Goal: Transaction & Acquisition: Book appointment/travel/reservation

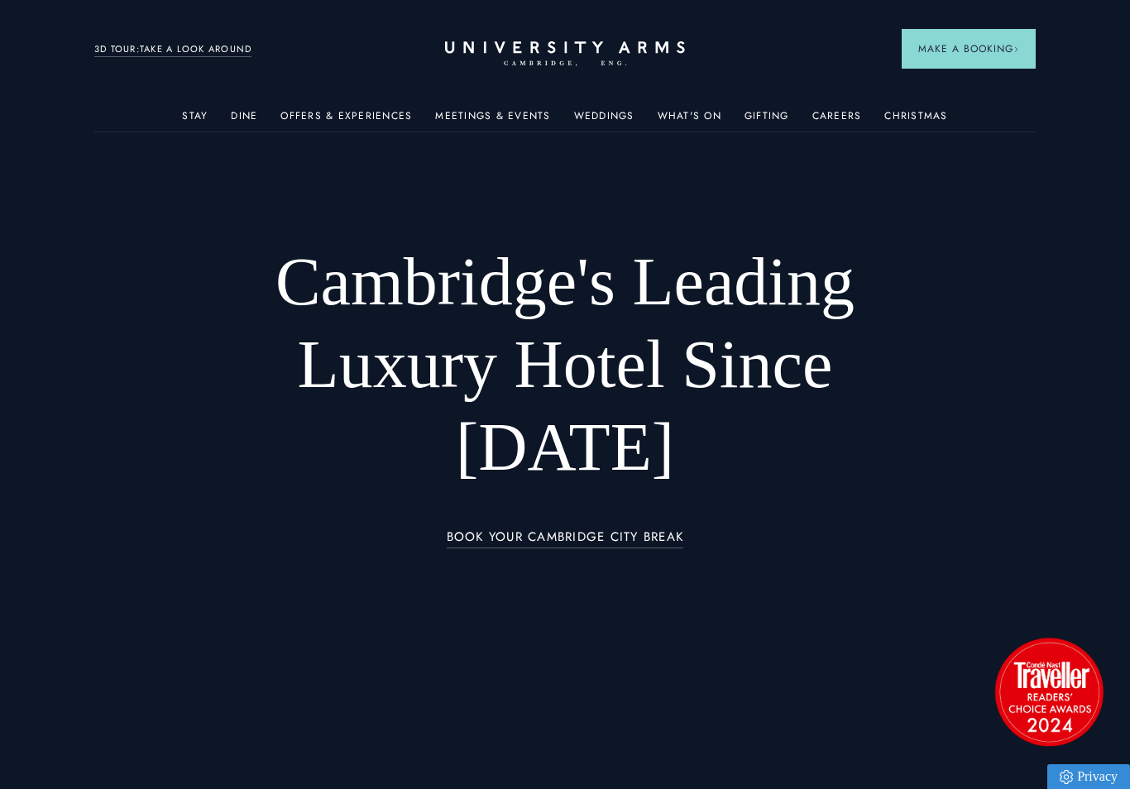
click at [897, 294] on img at bounding box center [908, 279] width 213 height 132
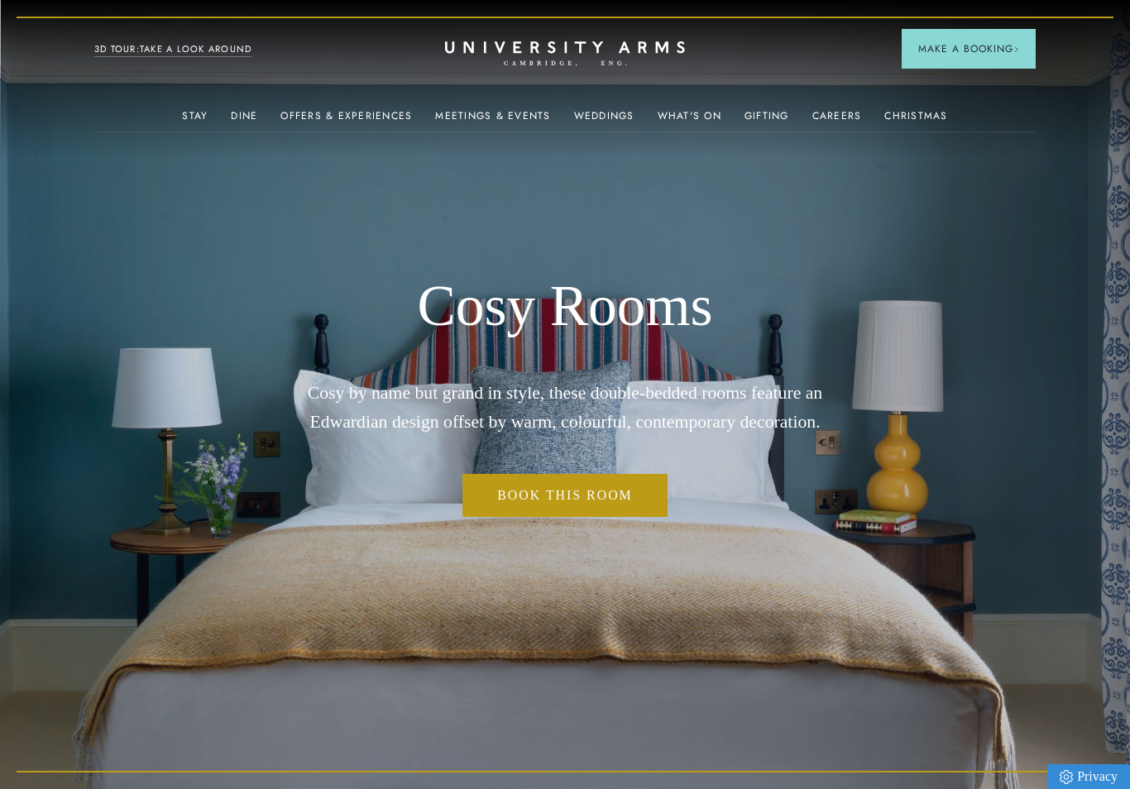
click at [537, 504] on link "Book This Room" at bounding box center [564, 495] width 204 height 42
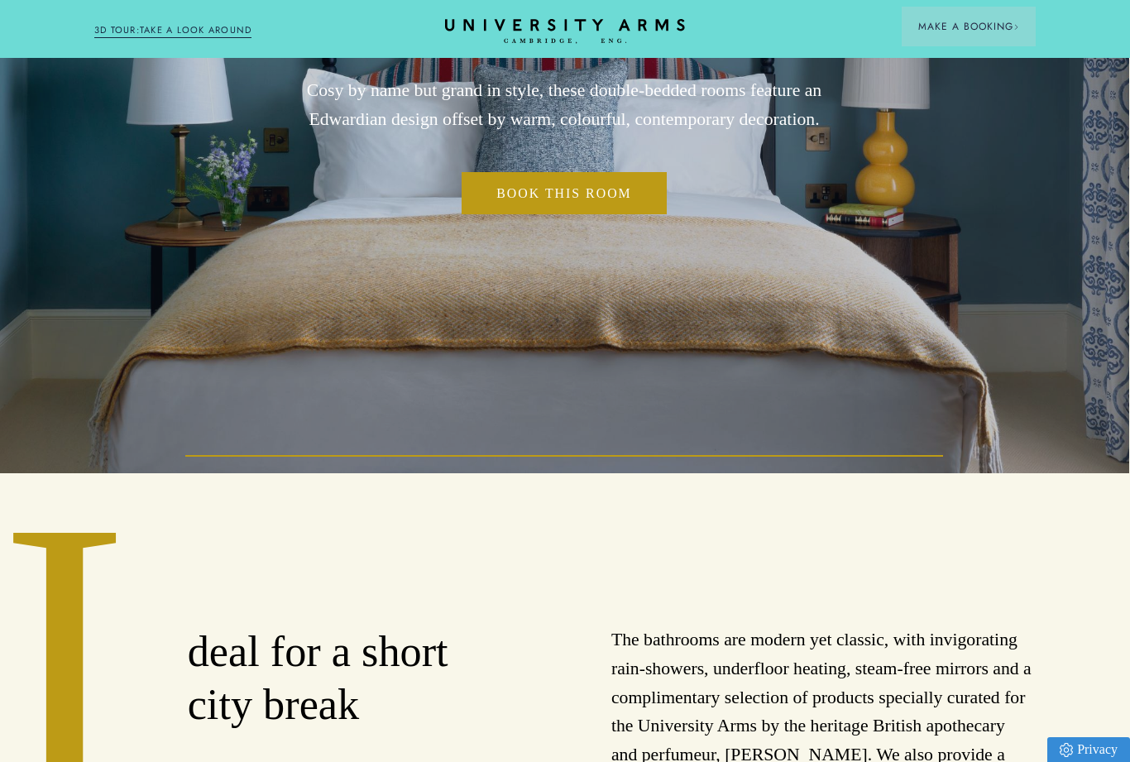
scroll to position [289, 1]
click at [529, 213] on link "Book This Room" at bounding box center [563, 192] width 204 height 42
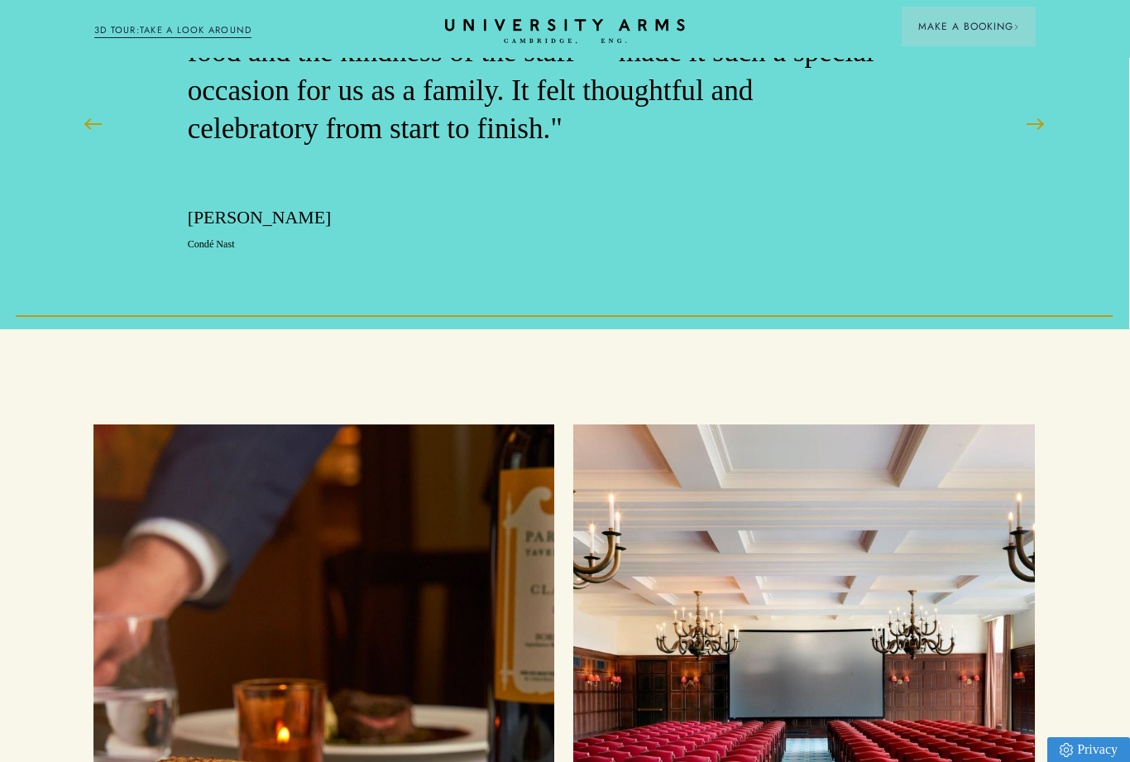
scroll to position [3154, 1]
click at [155, 30] on link "3D TOUR:TAKE A LOOK AROUND" at bounding box center [173, 30] width 158 height 15
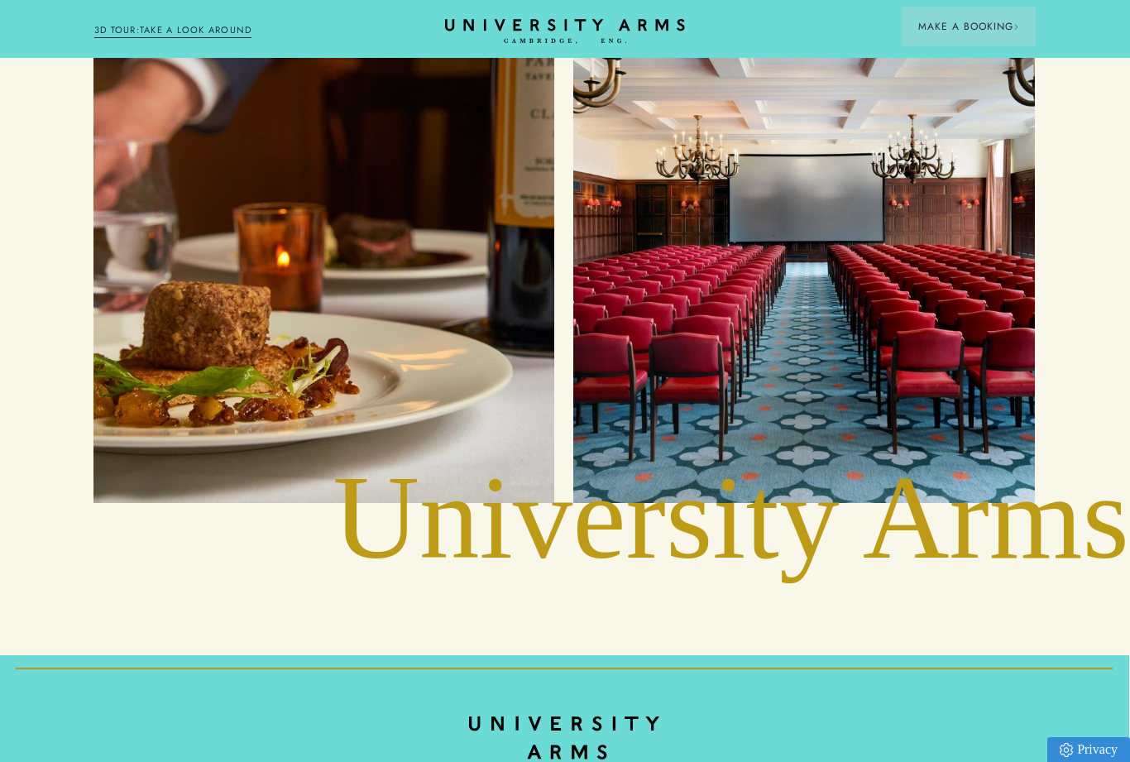
scroll to position [3631, 1]
click at [752, 366] on div "Meetings and Events" at bounding box center [803, 224] width 423 height 515
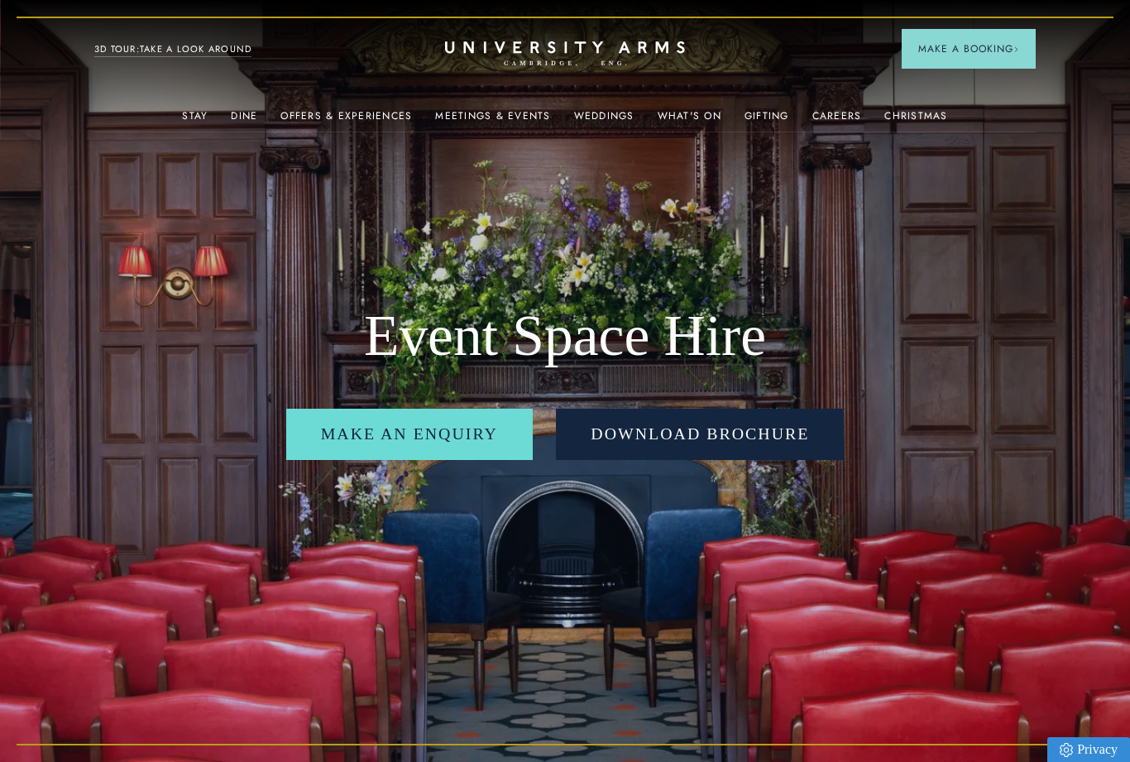
click at [505, 431] on link "Make An Enquiry" at bounding box center [409, 434] width 246 height 51
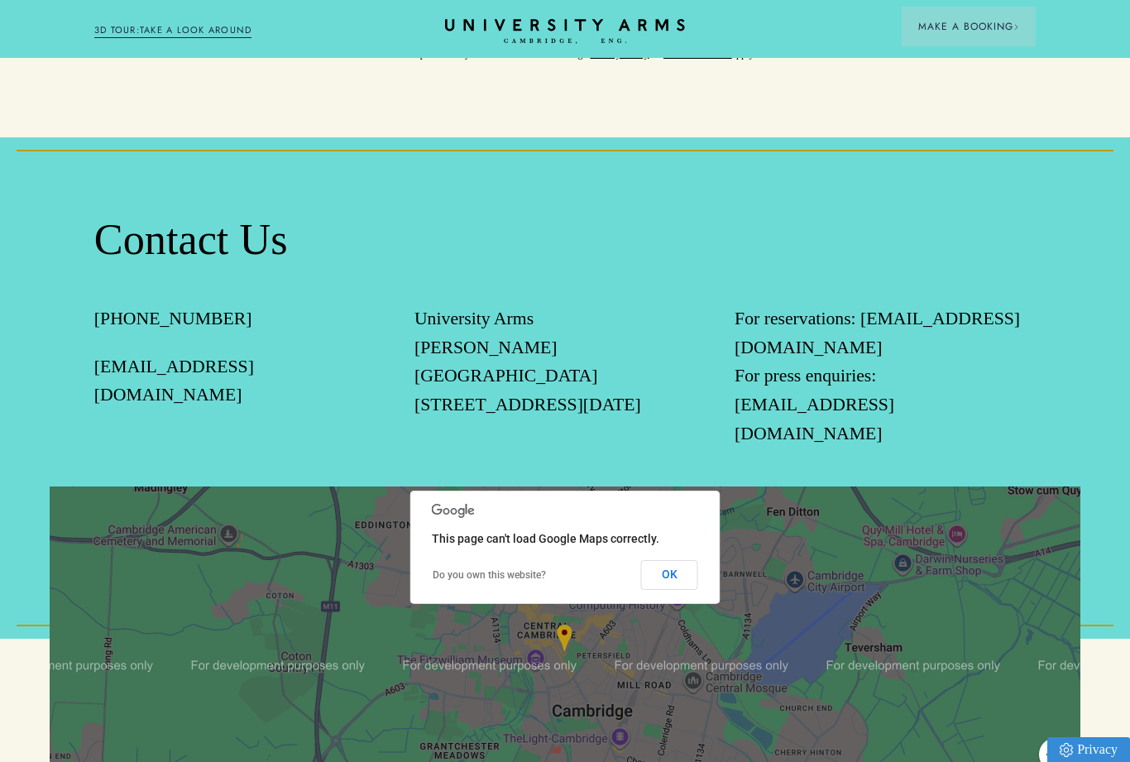
scroll to position [1429, 0]
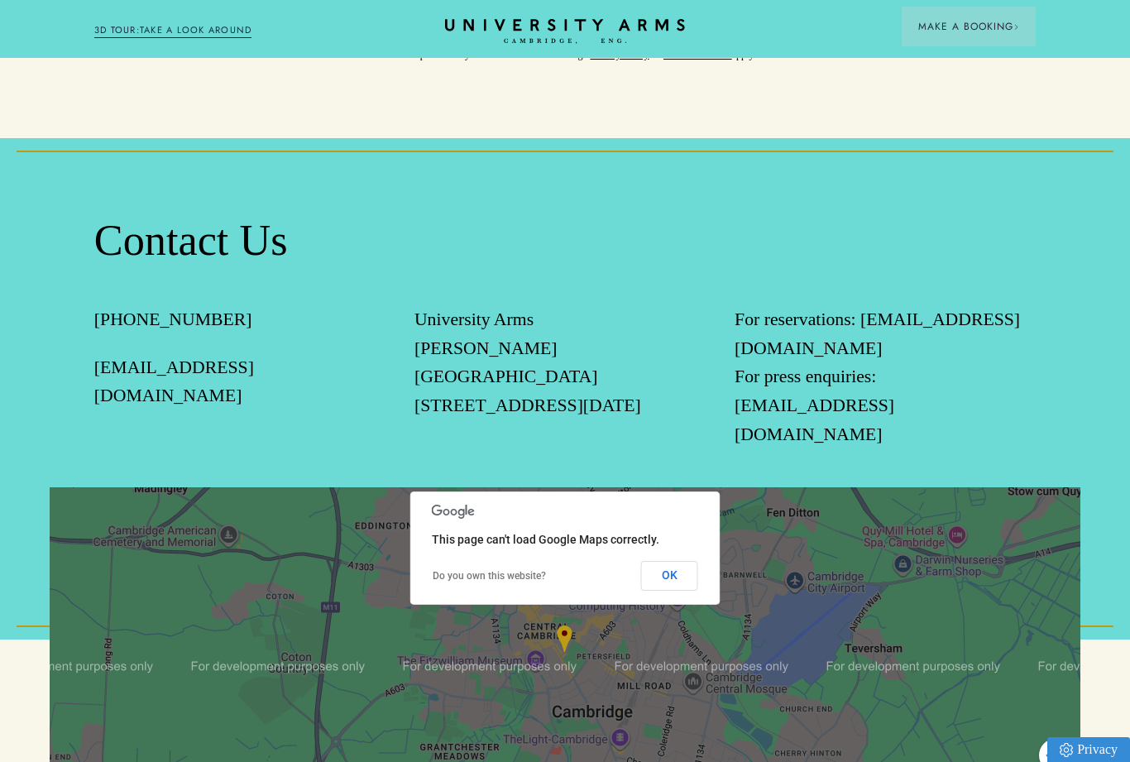
click at [256, 503] on div at bounding box center [565, 652] width 1030 height 331
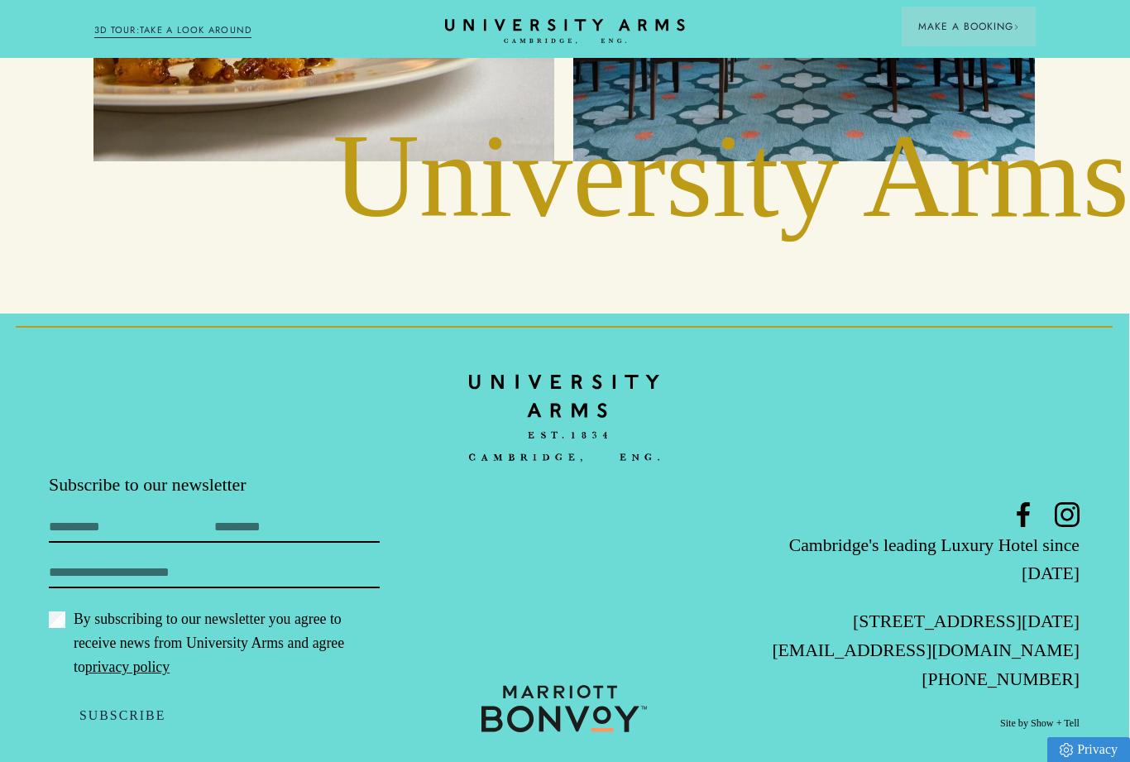
scroll to position [3972, 1]
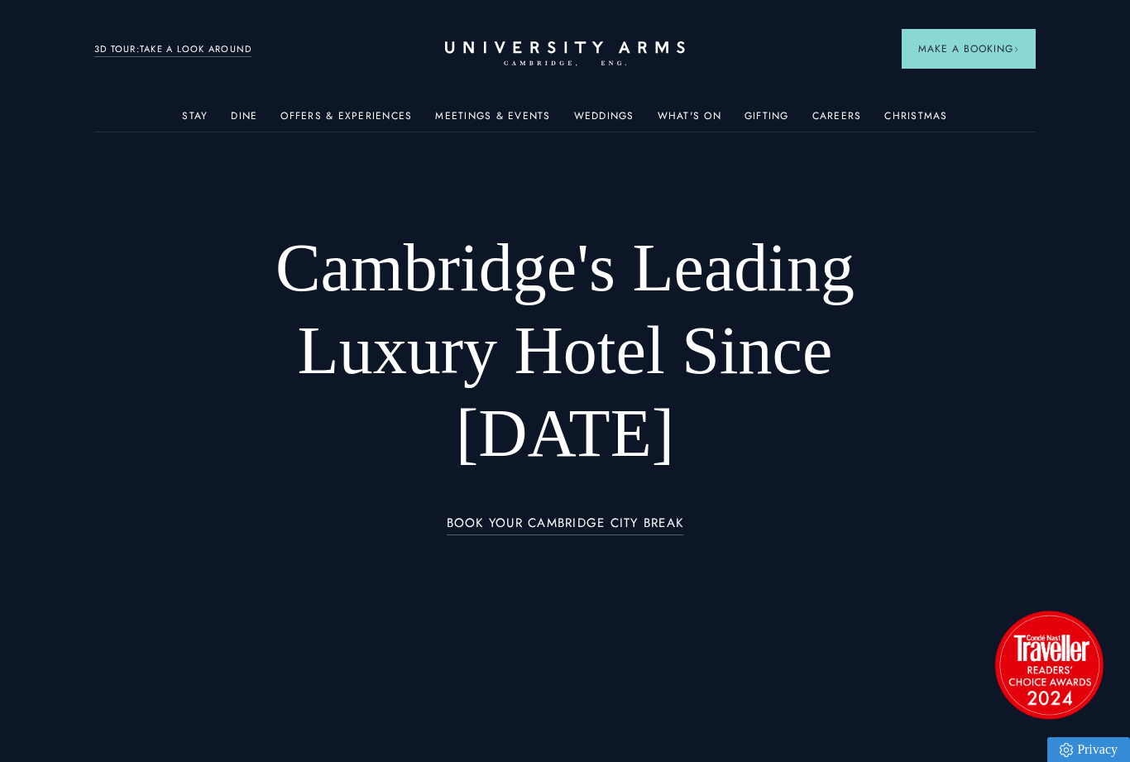
click at [325, 110] on link "Offers & Experiences" at bounding box center [345, 121] width 131 height 22
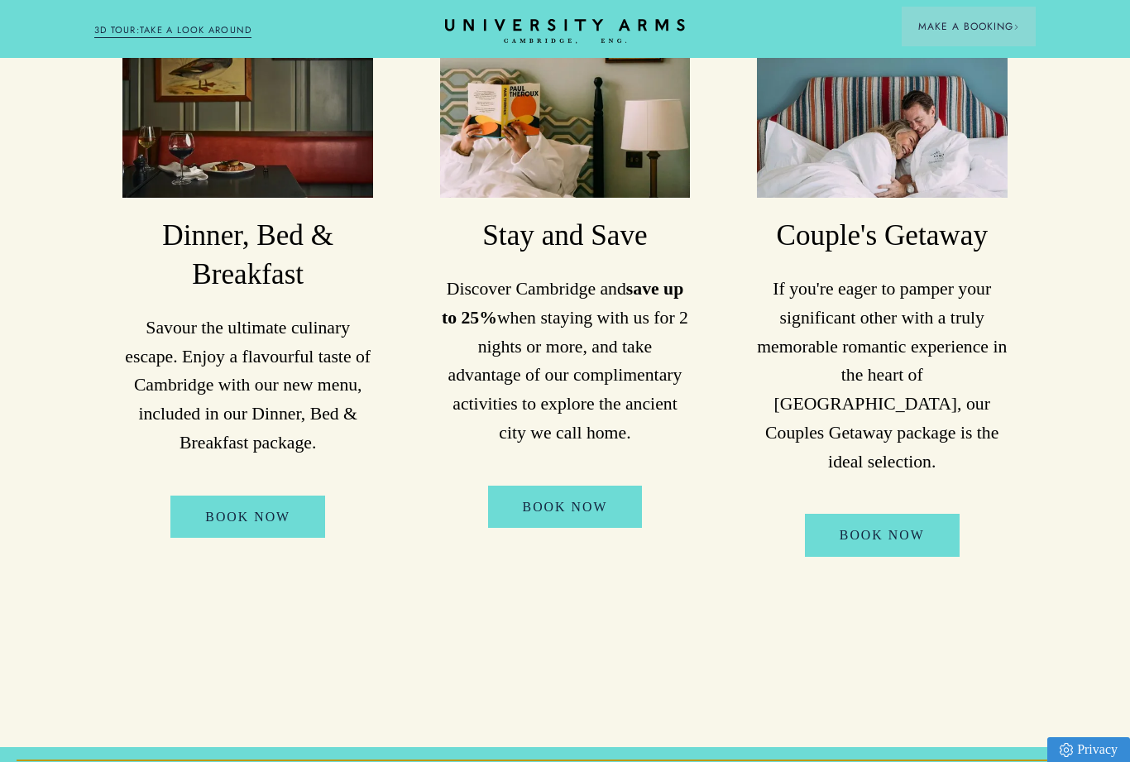
scroll to position [1125, 0]
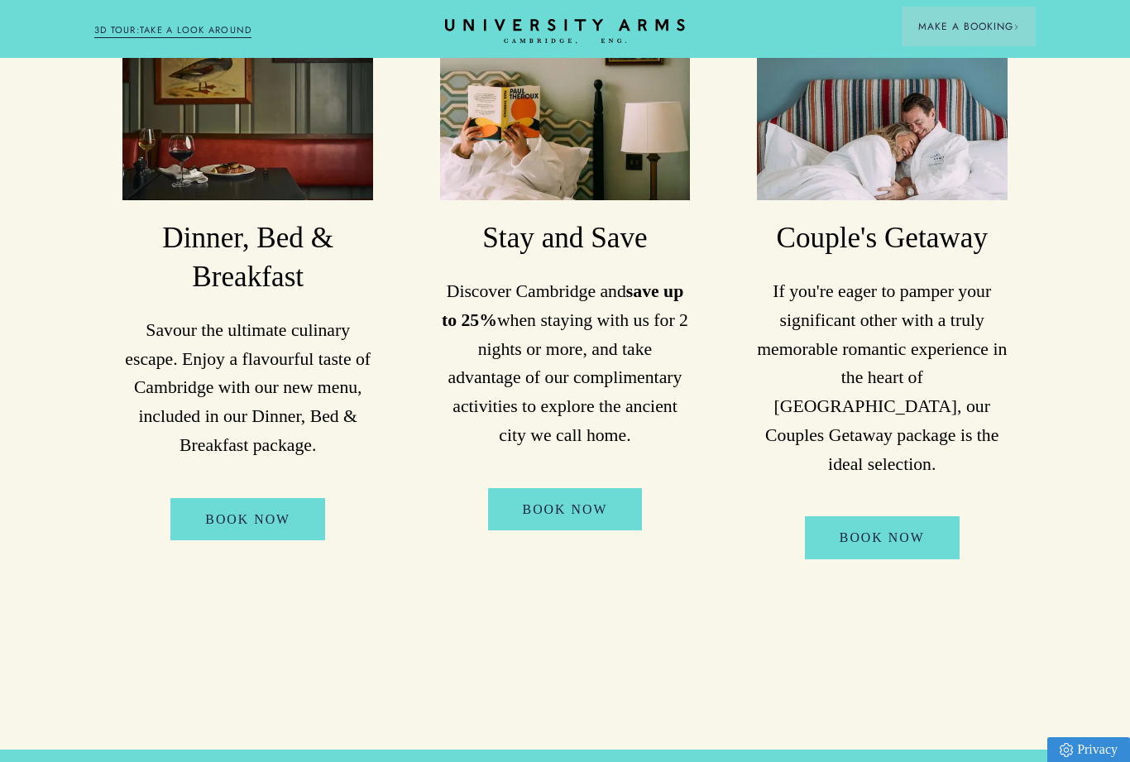
click at [242, 498] on link "Book Now" at bounding box center [247, 519] width 155 height 42
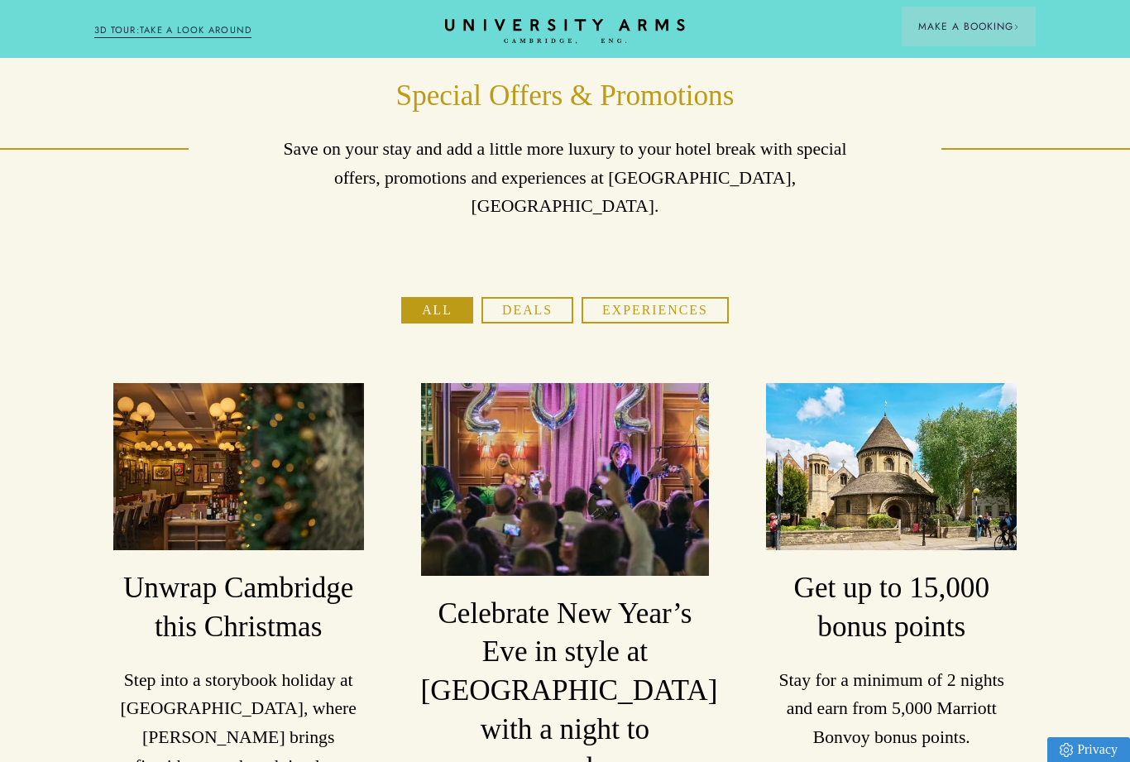
scroll to position [55, 0]
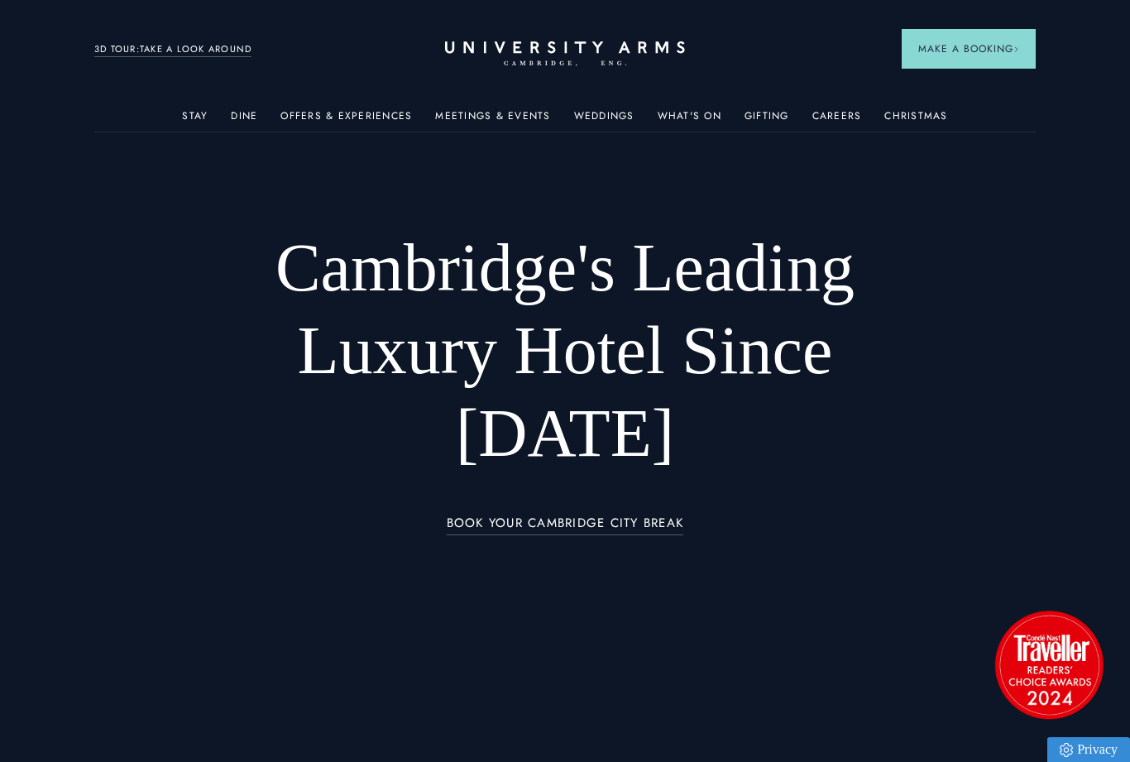
click at [181, 113] on ul "Stay Rooms Suites From £459/night Superior Rooms From £249/night Classic Rooms …" at bounding box center [564, 115] width 941 height 32
click at [883, 300] on img at bounding box center [908, 279] width 213 height 132
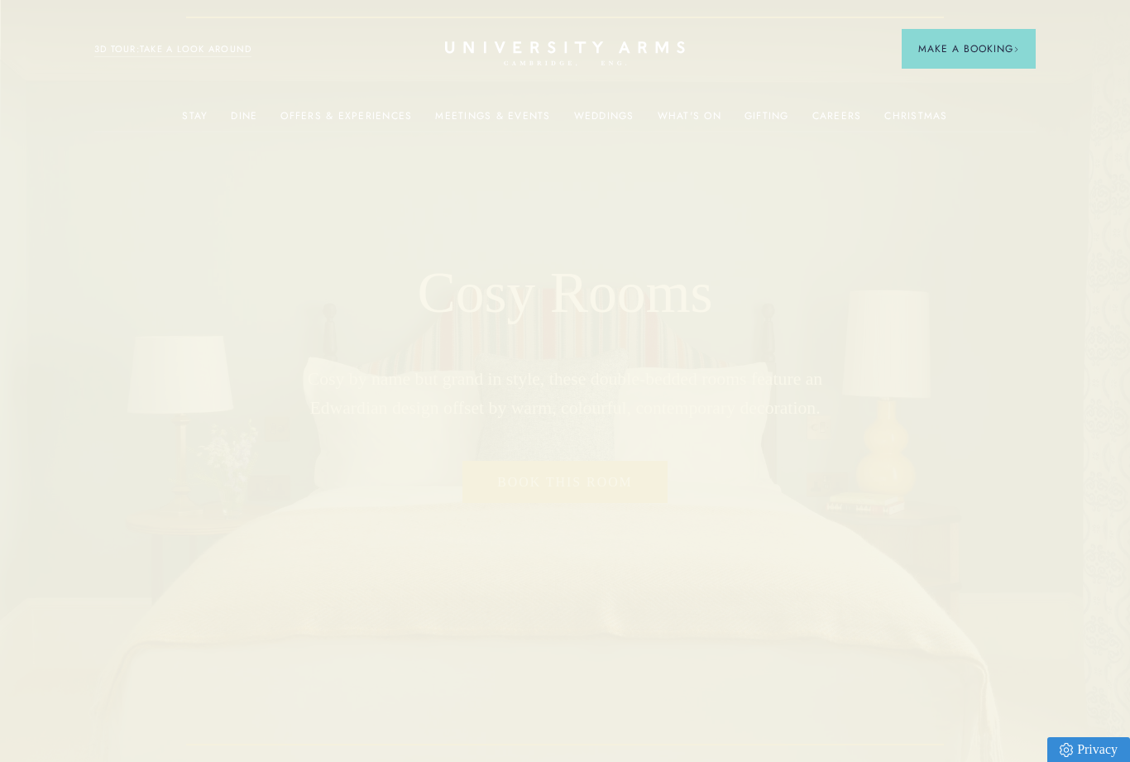
click at [847, 382] on span "Cosy Rooms" at bounding box center [908, 373] width 213 height 23
click at [926, 261] on img at bounding box center [908, 279] width 213 height 132
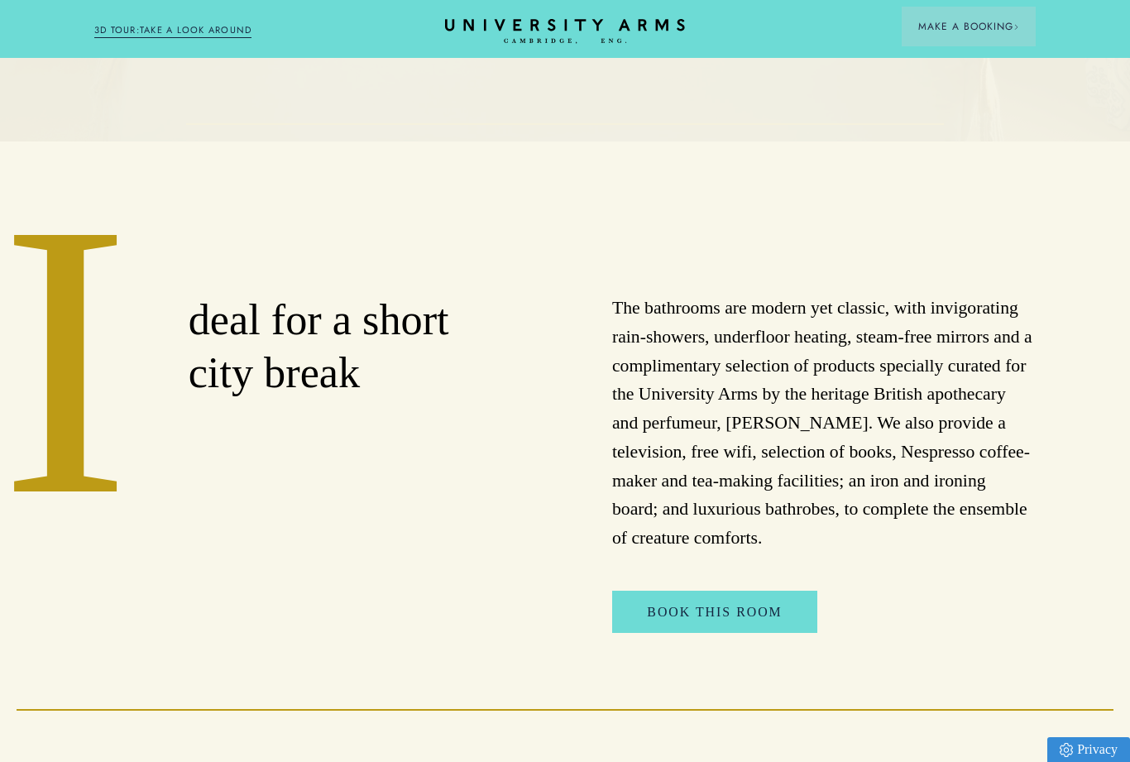
scroll to position [610, 0]
